Goal: Task Accomplishment & Management: Manage account settings

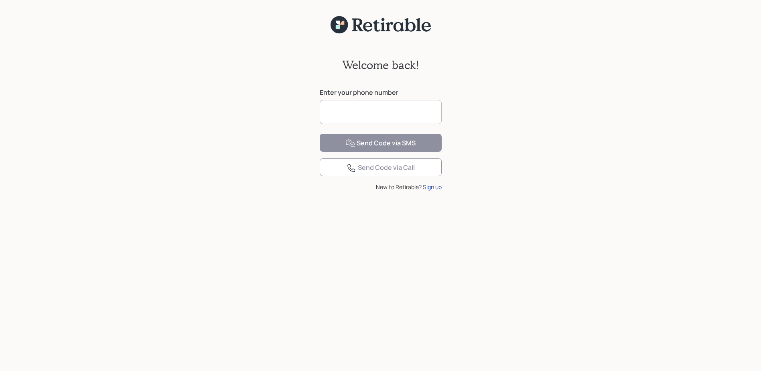
click at [345, 111] on input at bounding box center [381, 112] width 122 height 24
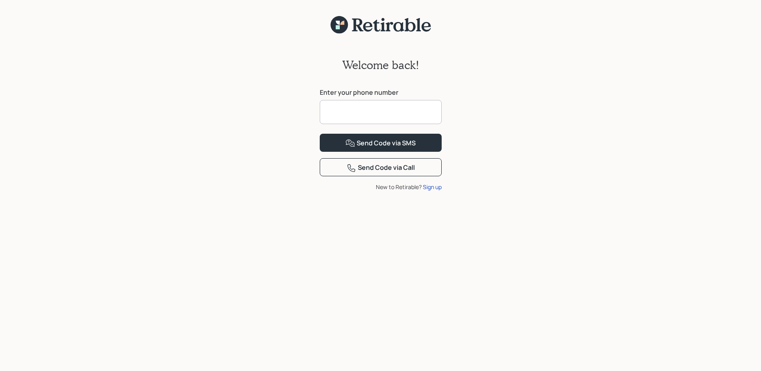
type input "**********"
click at [373, 148] on div "Send Code via SMS" at bounding box center [380, 143] width 70 height 10
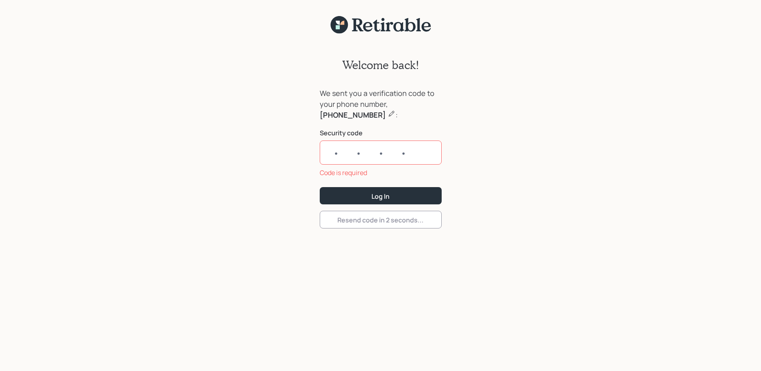
click at [329, 152] on input "text" at bounding box center [381, 152] width 122 height 24
paste input "0959"
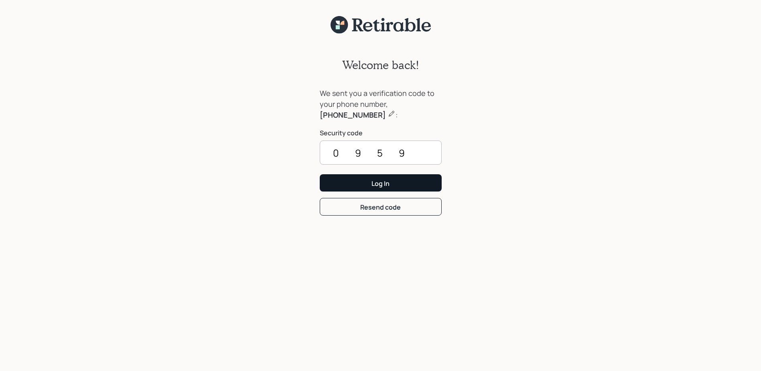
type input "0959"
click at [387, 184] on div "Log In" at bounding box center [380, 183] width 18 height 9
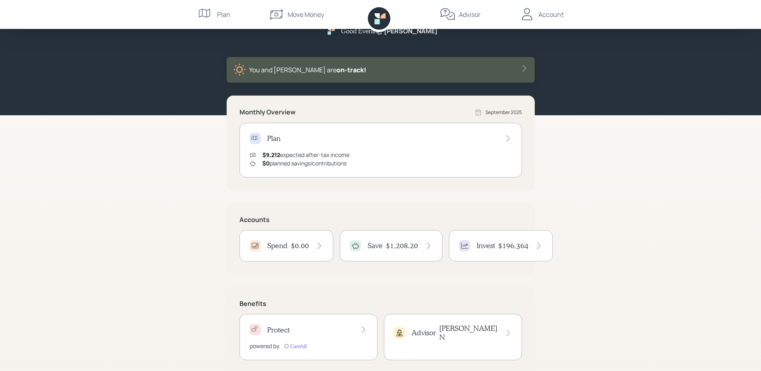
scroll to position [33, 0]
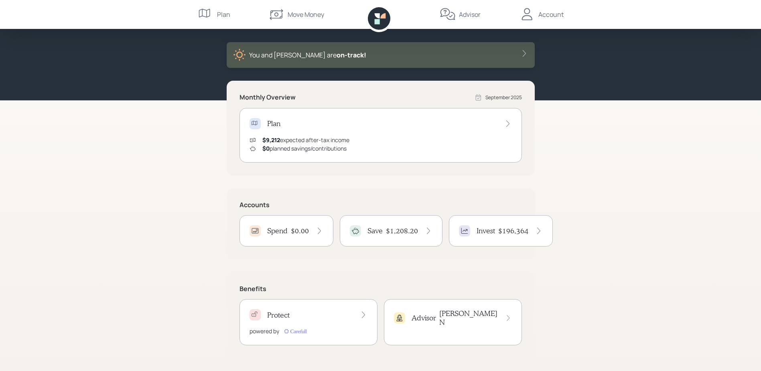
click at [363, 236] on div "Save" at bounding box center [366, 230] width 33 height 11
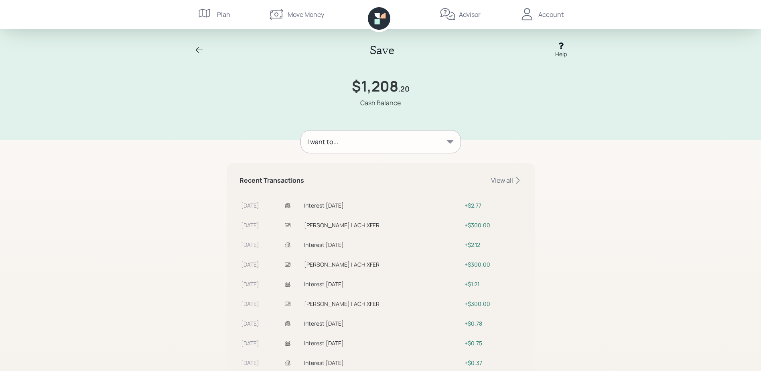
click at [551, 15] on div "Account" at bounding box center [550, 15] width 25 height 10
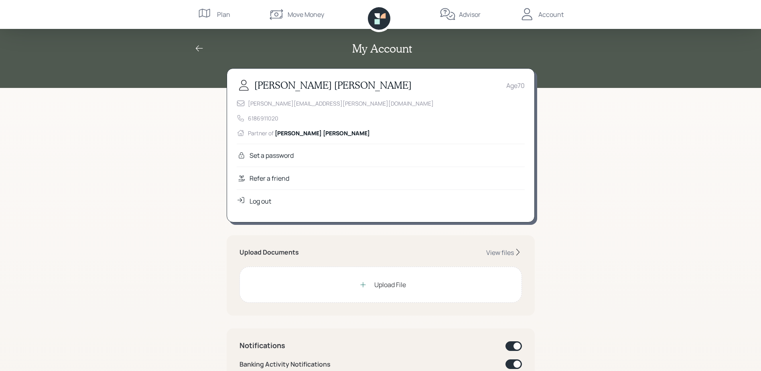
click at [264, 200] on div "Log out" at bounding box center [260, 201] width 22 height 10
